Goal: Task Accomplishment & Management: Use online tool/utility

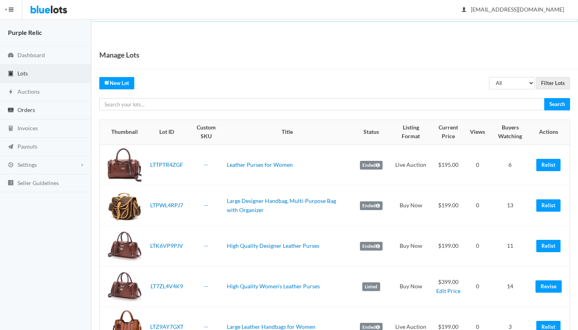
click at [20, 107] on span "Orders" at bounding box center [25, 110] width 17 height 7
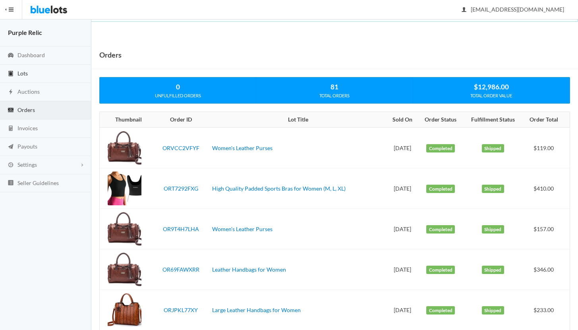
click at [23, 70] on span "Lots" at bounding box center [22, 73] width 10 height 7
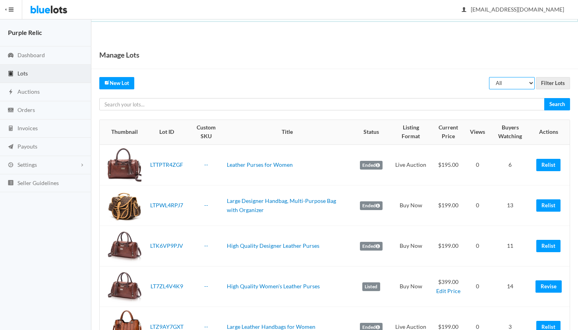
click at [508, 83] on select "All Draft Unreviewed Rejected Scheduled Listed Sold Ended" at bounding box center [512, 83] width 46 height 12
select select "ended"
click at [490, 77] on select "All Draft Unreviewed Rejected Scheduled Listed Sold Ended" at bounding box center [512, 83] width 46 height 12
click at [559, 81] on input "Filter Lots" at bounding box center [553, 83] width 34 height 12
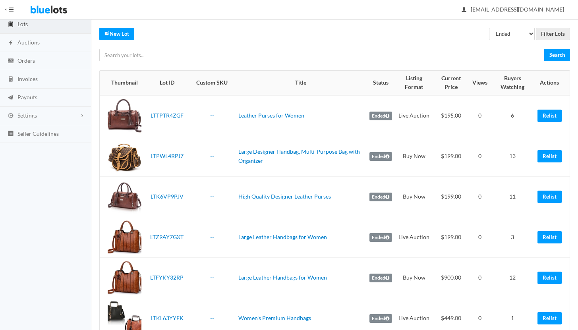
scroll to position [68, 0]
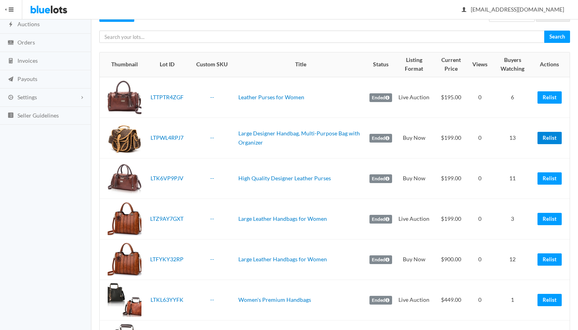
click at [557, 140] on link "Relist" at bounding box center [550, 138] width 24 height 12
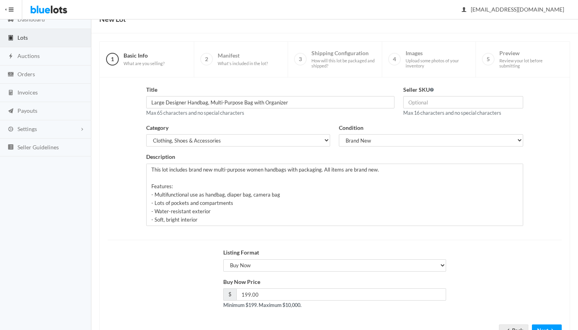
scroll to position [68, 0]
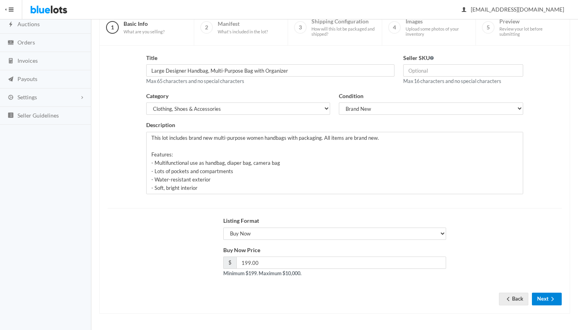
click at [546, 301] on button "Next" at bounding box center [547, 299] width 30 height 12
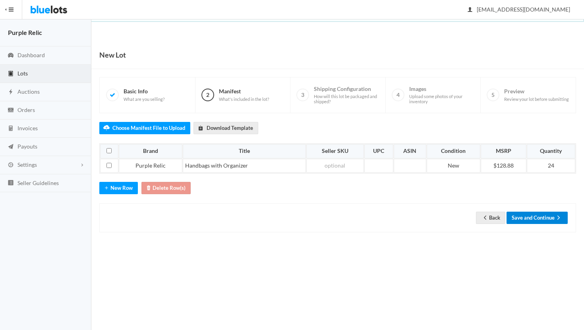
click at [524, 216] on button "Save and Continue" at bounding box center [537, 218] width 61 height 12
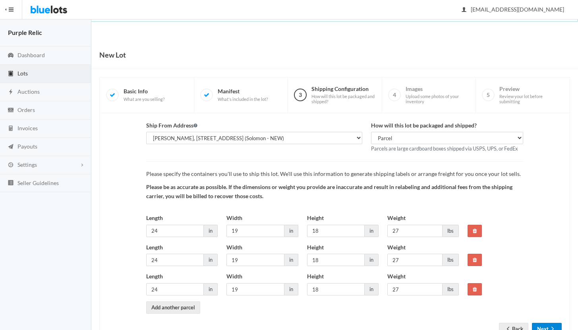
click at [542, 326] on button "Next" at bounding box center [547, 329] width 30 height 12
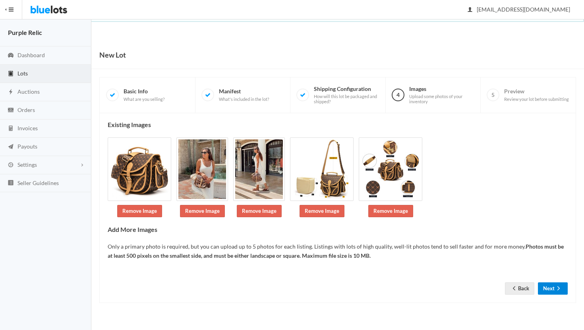
click at [545, 291] on button "Next" at bounding box center [553, 289] width 30 height 12
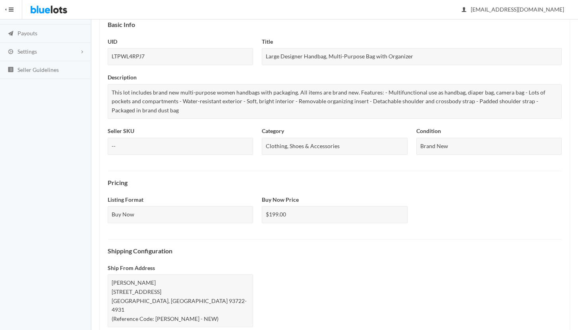
scroll to position [307, 0]
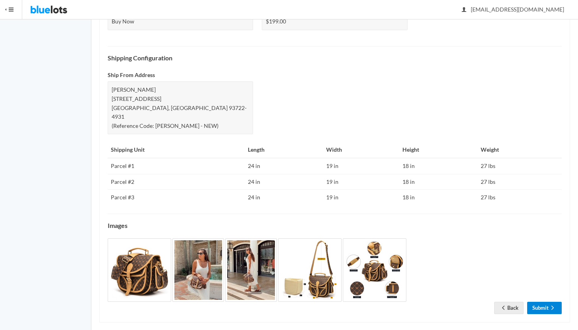
click at [539, 302] on link "Submit" at bounding box center [545, 308] width 35 height 12
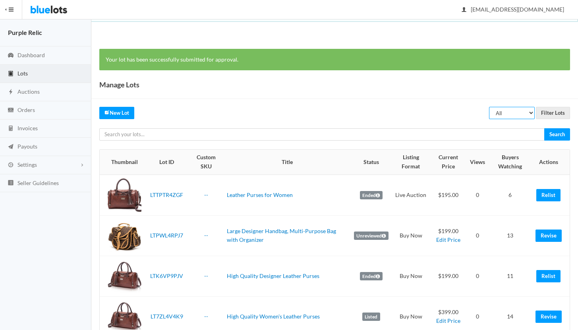
click at [506, 107] on select "All Draft Unreviewed Rejected Scheduled Listed Sold Ended" at bounding box center [512, 113] width 46 height 12
select select "ended"
click at [490, 107] on select "All Draft Unreviewed Rejected Scheduled Listed Sold Ended" at bounding box center [512, 113] width 46 height 12
click at [549, 111] on input "Filter Lots" at bounding box center [553, 113] width 34 height 12
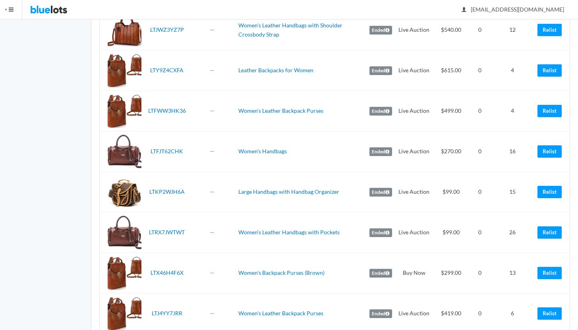
scroll to position [681, 0]
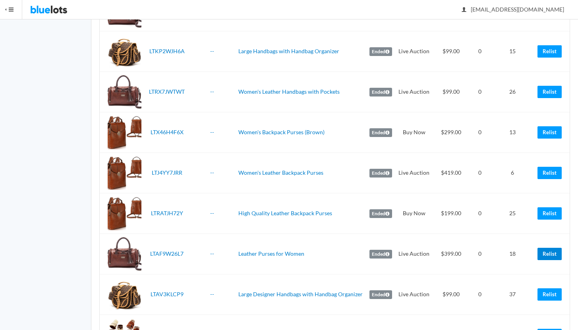
click at [553, 253] on link "Relist" at bounding box center [550, 254] width 24 height 12
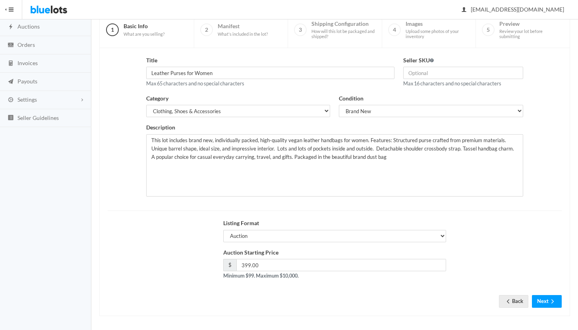
scroll to position [68, 0]
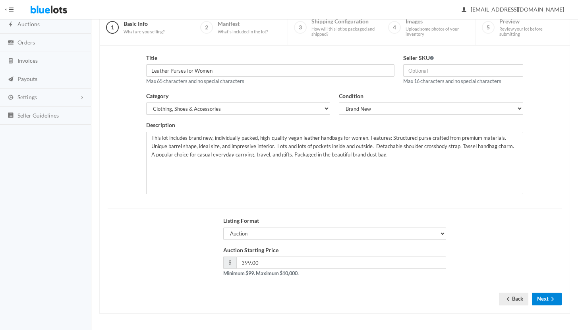
click at [547, 297] on button "Next" at bounding box center [547, 299] width 30 height 12
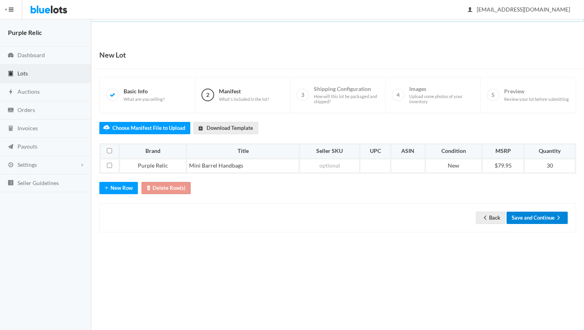
click at [548, 215] on button "Save and Continue" at bounding box center [537, 218] width 61 height 12
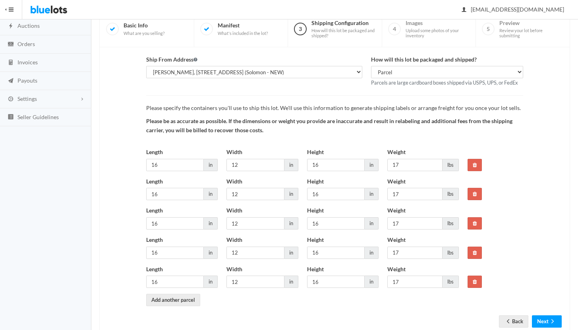
scroll to position [88, 0]
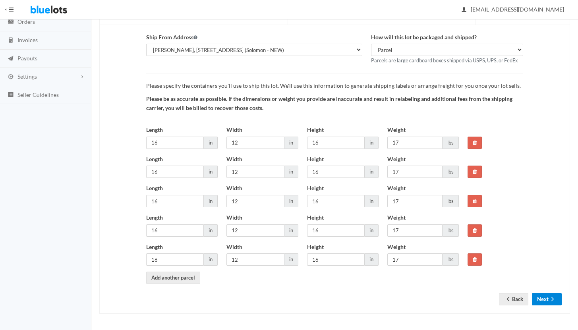
click at [543, 297] on button "Next" at bounding box center [547, 299] width 30 height 12
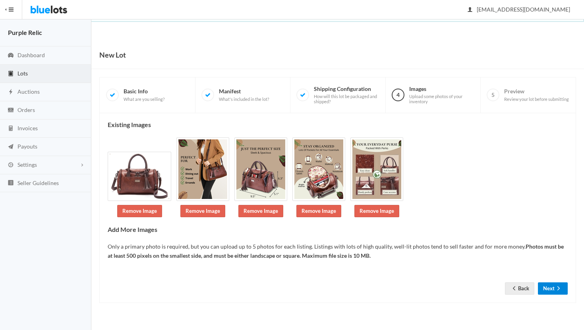
click at [547, 290] on button "Next" at bounding box center [553, 289] width 30 height 12
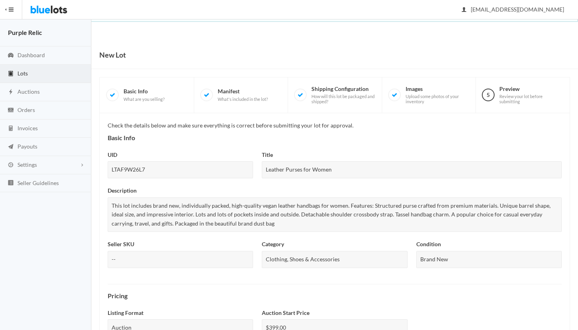
scroll to position [338, 0]
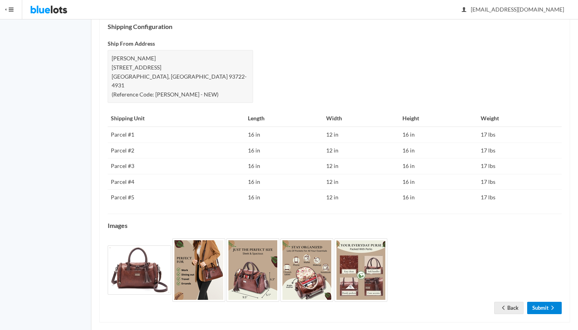
click at [545, 302] on link "Submit" at bounding box center [545, 308] width 35 height 12
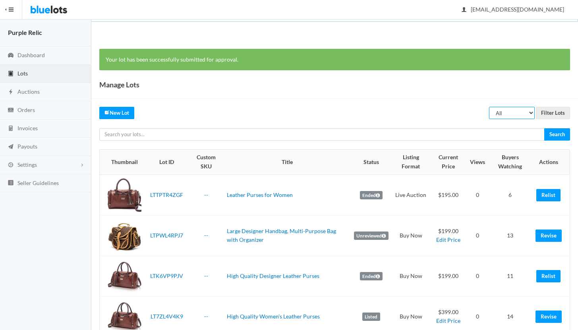
click at [510, 111] on select "All Draft Unreviewed Rejected Scheduled Listed Sold Ended" at bounding box center [512, 113] width 46 height 12
select select "ended"
click at [490, 107] on select "All Draft Unreviewed Rejected Scheduled Listed Sold Ended" at bounding box center [512, 113] width 46 height 12
click at [549, 115] on input "Filter Lots" at bounding box center [553, 113] width 34 height 12
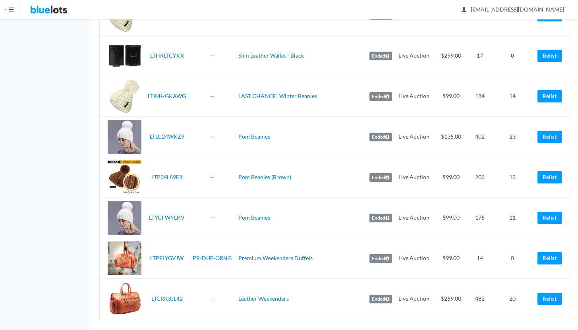
scroll to position [1472, 0]
